Goal: Information Seeking & Learning: Learn about a topic

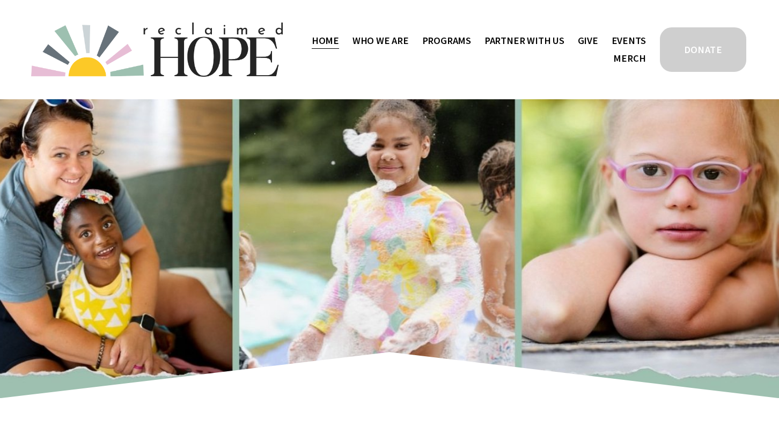
click at [0, 0] on span "Staff & Board" at bounding box center [0, 0] width 0 height 0
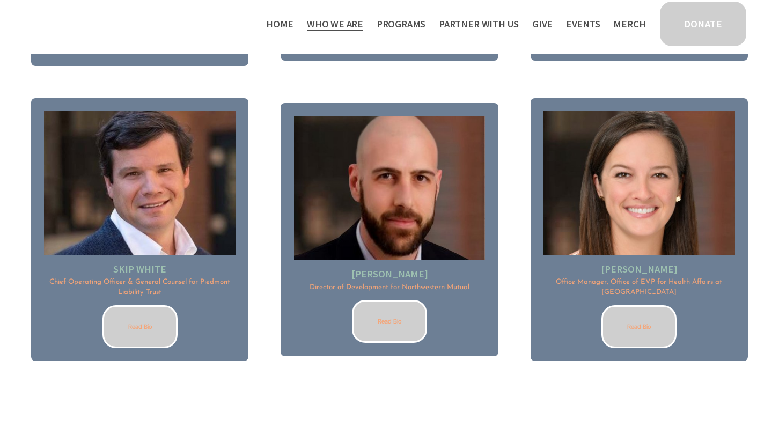
scroll to position [1474, 0]
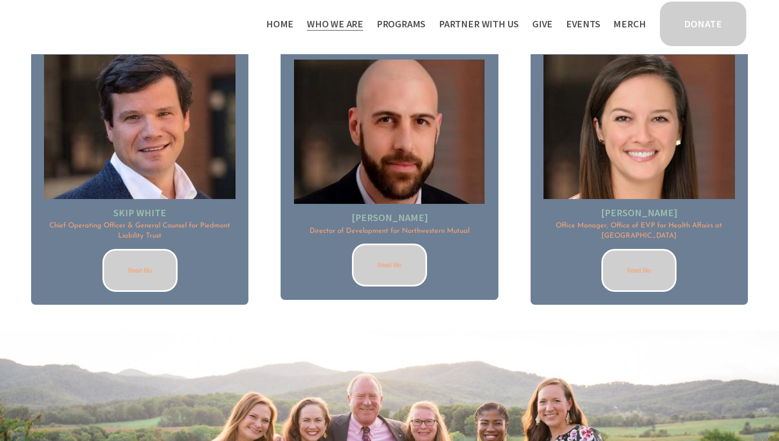
click at [394, 265] on link "Read Bio" at bounding box center [389, 265] width 75 height 43
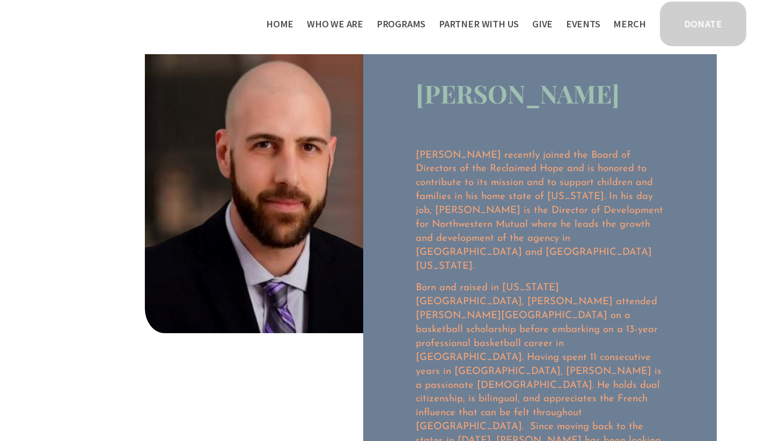
scroll to position [54, 0]
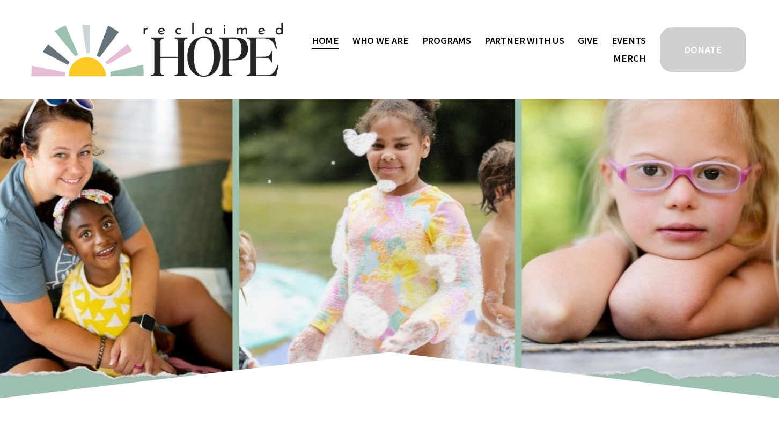
click at [634, 41] on link "Events" at bounding box center [629, 41] width 34 height 18
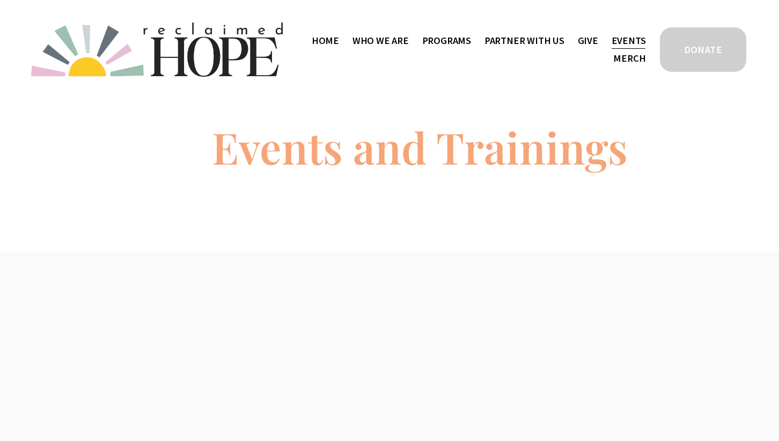
click at [592, 41] on link "Give" at bounding box center [588, 41] width 20 height 18
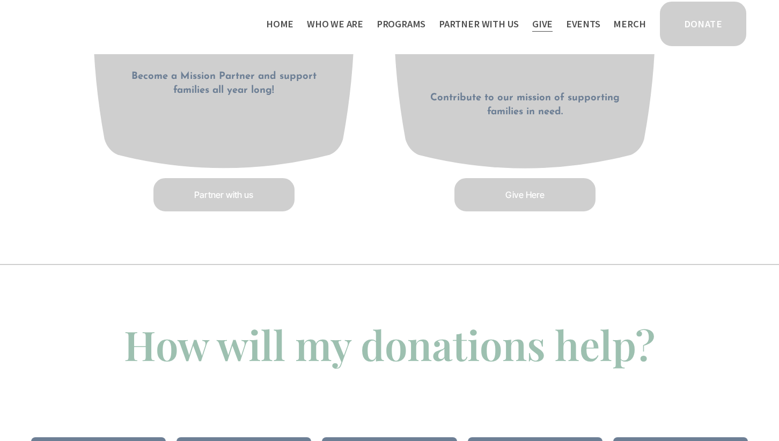
scroll to position [751, 0]
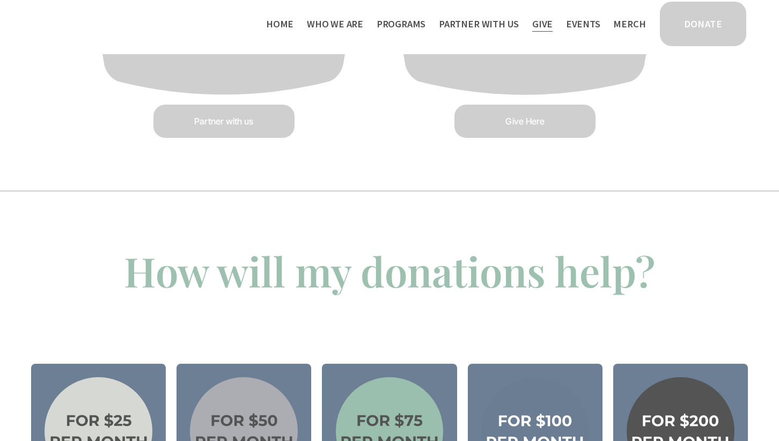
click at [233, 129] on link "Partner with us" at bounding box center [224, 121] width 145 height 36
click at [530, 128] on link "Give Here" at bounding box center [525, 121] width 145 height 36
